Goal: Use online tool/utility: Utilize a website feature to perform a specific function

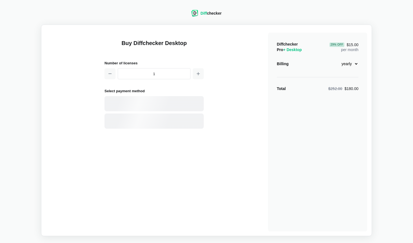
select select "desktop-yearly-180"
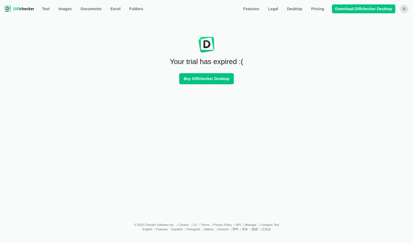
click at [209, 105] on div "Your trial has expired :( Buy Diffchecker Desktop" at bounding box center [206, 114] width 407 height 200
click at [207, 110] on div "Your trial has expired :( Buy Diffchecker Desktop" at bounding box center [206, 114] width 407 height 200
click at [205, 113] on div "Your trial has expired :( Buy Diffchecker Desktop" at bounding box center [206, 114] width 407 height 200
click at [210, 109] on div "Your trial has expired :( Buy Diffchecker Desktop" at bounding box center [206, 114] width 407 height 200
click at [312, 9] on span "Pricing" at bounding box center [317, 9] width 15 height 6
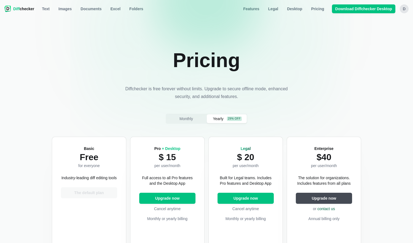
click at [128, 191] on div "Basic Free for everyone Industry-leading diff editing tools The default plan Th…" at bounding box center [206, 227] width 309 height 181
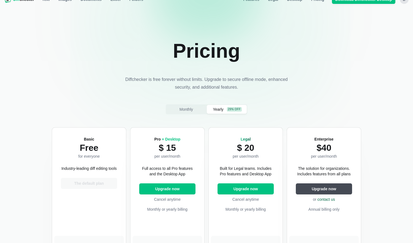
click at [128, 191] on div "Basic Free for everyone Industry-leading diff editing tools The default plan Th…" at bounding box center [206, 217] width 309 height 181
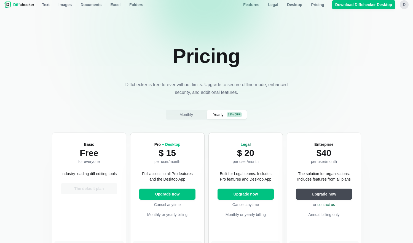
click at [128, 191] on div "Basic Free for everyone Industry-leading diff editing tools The default plan Th…" at bounding box center [206, 223] width 309 height 181
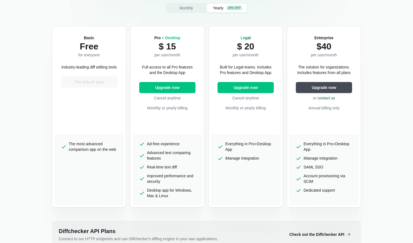
click at [128, 191] on div "Basic Free for everyone Industry-leading diff editing tools The default plan Th…" at bounding box center [206, 116] width 309 height 181
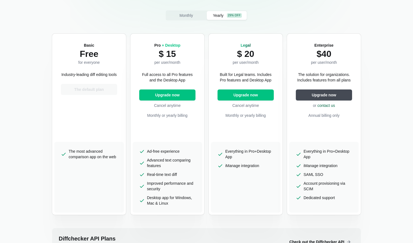
click at [128, 191] on div "Basic Free for everyone Industry-leading diff editing tools The default plan Th…" at bounding box center [206, 124] width 309 height 181
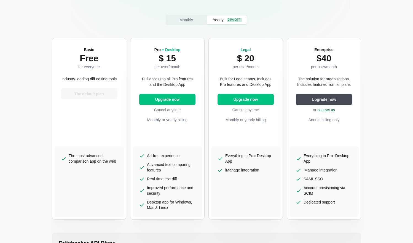
click at [128, 191] on div "Basic Free for everyone Industry-leading diff editing tools The default plan Th…" at bounding box center [206, 128] width 309 height 181
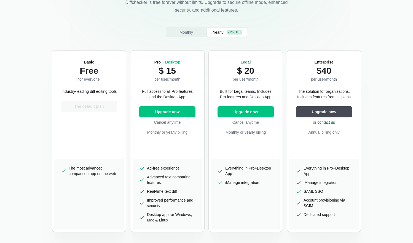
click at [128, 191] on div "Basic Free for everyone Industry-leading diff editing tools The default plan Th…" at bounding box center [206, 140] width 309 height 181
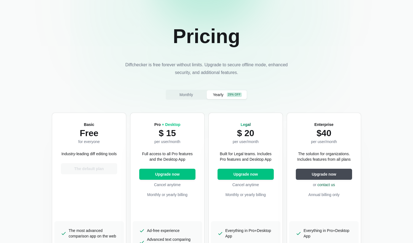
scroll to position [0, 0]
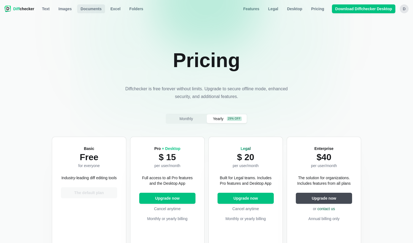
click at [95, 11] on span "Documents" at bounding box center [90, 9] width 23 height 6
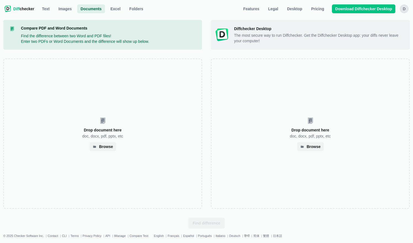
click at [207, 128] on div "Drop document here doc, docx, pdf, pptx, etc Browse Drop document here doc, doc…" at bounding box center [206, 133] width 407 height 150
click at [207, 132] on div "Drop document here doc, docx, pdf, pptx, etc Browse Drop document here doc, doc…" at bounding box center [206, 133] width 407 height 150
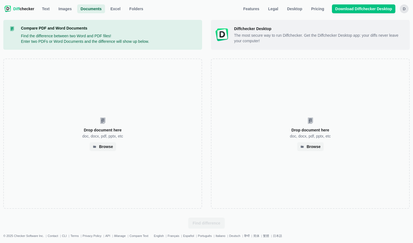
click at [207, 132] on div "Drop document here doc, docx, pdf, pptx, etc Browse Drop document here doc, doc…" at bounding box center [206, 133] width 407 height 150
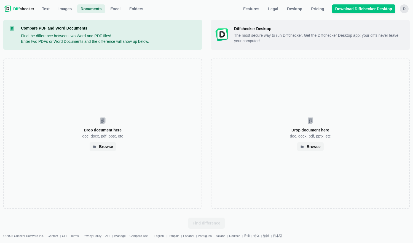
click at [207, 132] on div "Drop document here doc, docx, pdf, pptx, etc Browse Drop document here doc, doc…" at bounding box center [206, 133] width 407 height 150
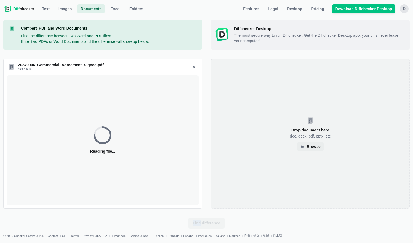
select select "11"
select select "10"
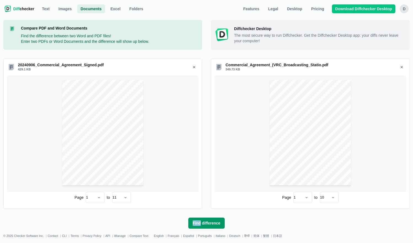
click at [210, 222] on span "Find difference" at bounding box center [207, 223] width 30 height 6
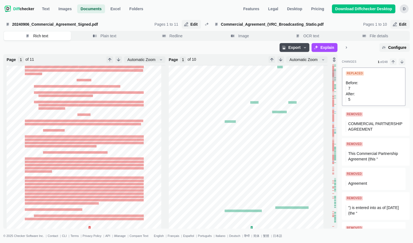
scroll to position [86, 0]
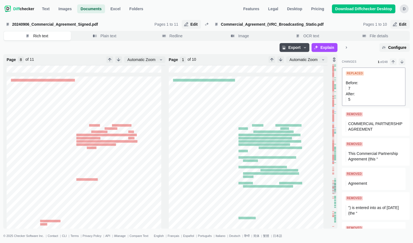
type input "9"
type input "2"
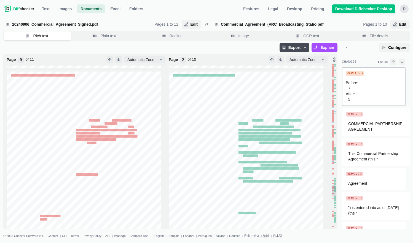
type input "8"
type input "1"
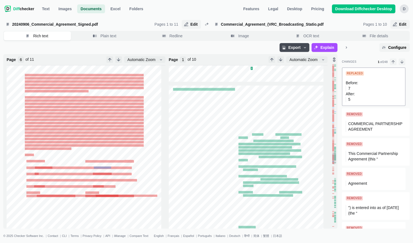
type input "7"
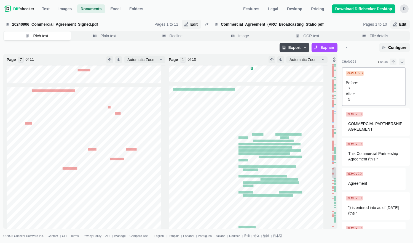
scroll to position [1298, 0]
